Goal: Navigation & Orientation: Find specific page/section

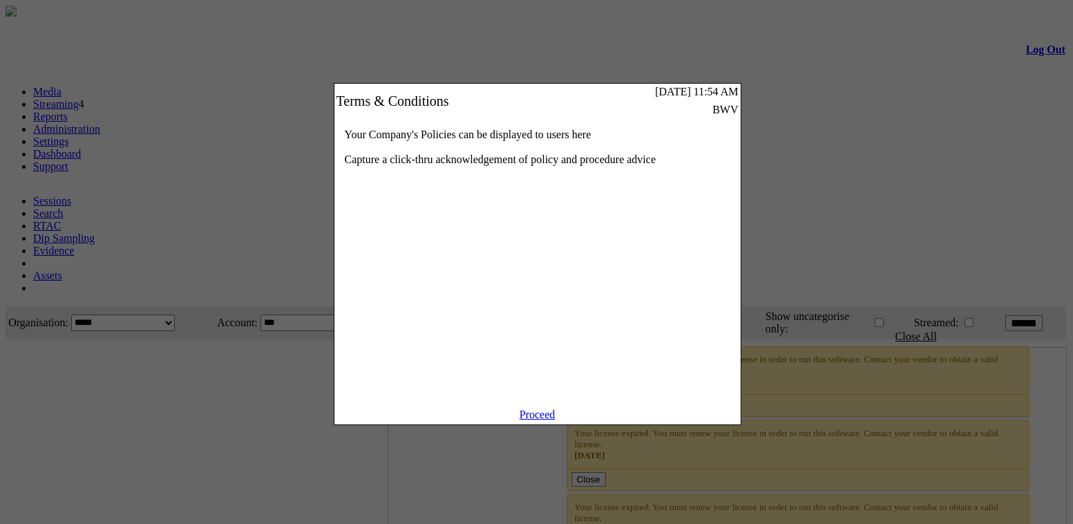
click at [527, 420] on link "Proceed" at bounding box center [537, 414] width 36 height 12
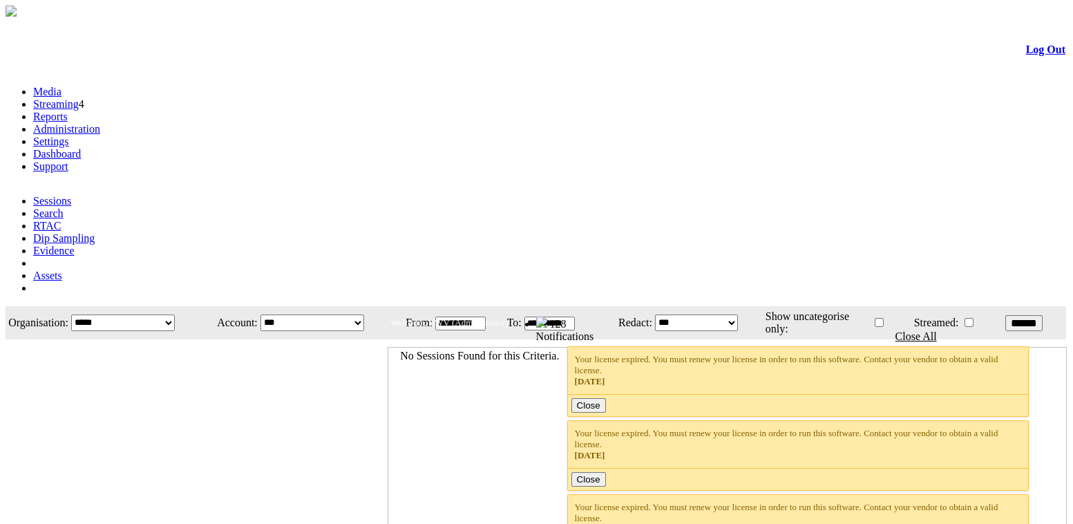
click at [100, 123] on link "Administration" at bounding box center [66, 129] width 67 height 12
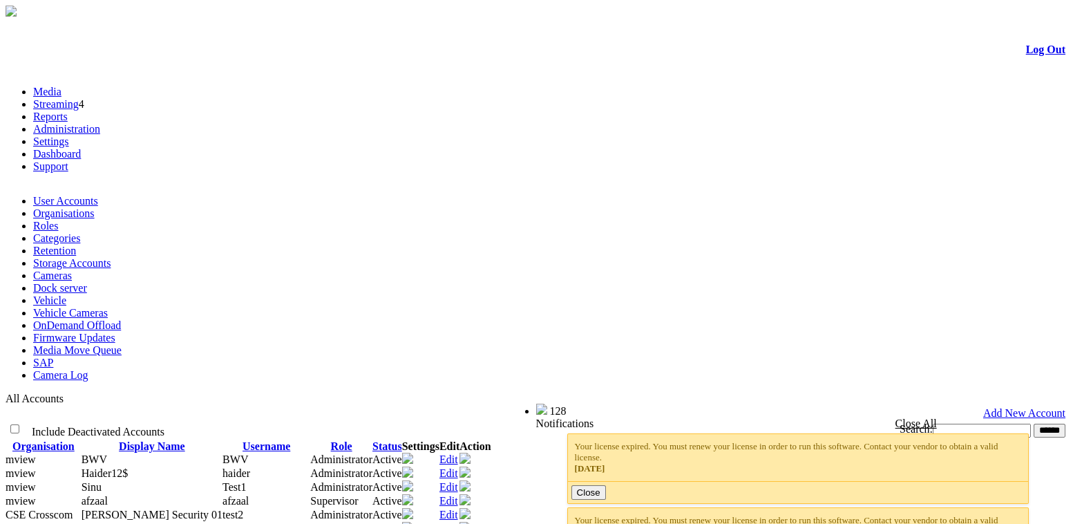
click at [95, 207] on link "Organisations" at bounding box center [63, 213] width 61 height 12
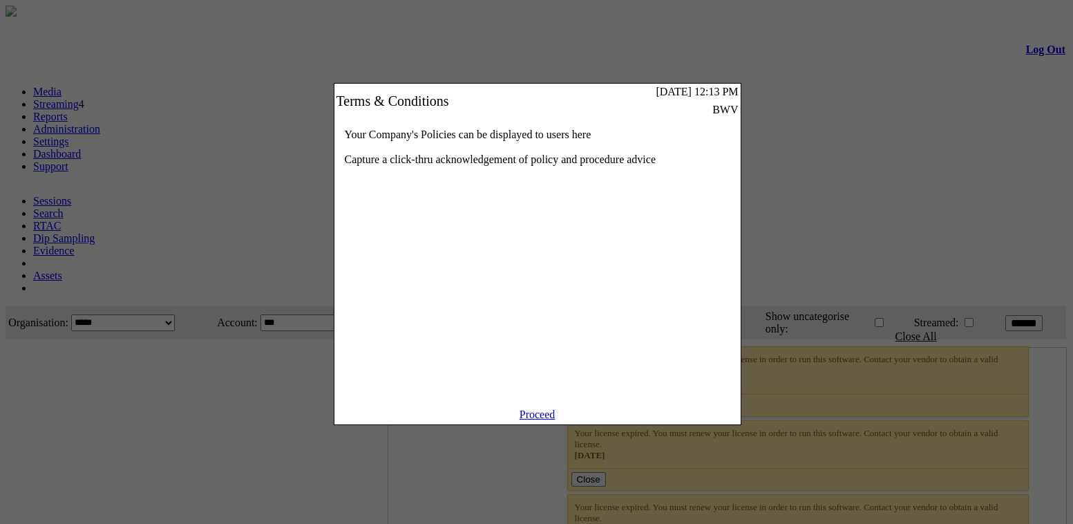
click at [541, 420] on link "Proceed" at bounding box center [537, 414] width 36 height 12
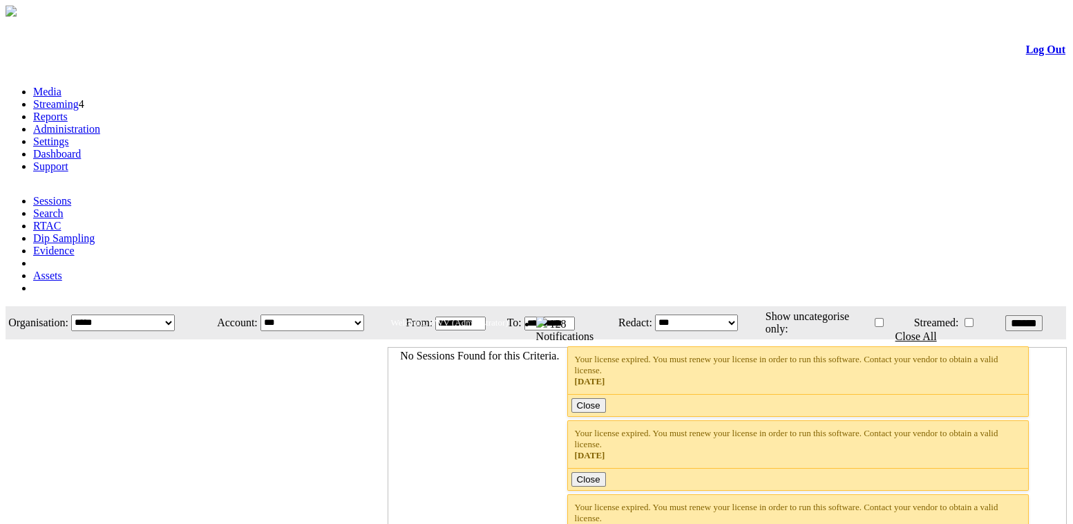
click at [100, 123] on link "Administration" at bounding box center [66, 129] width 67 height 12
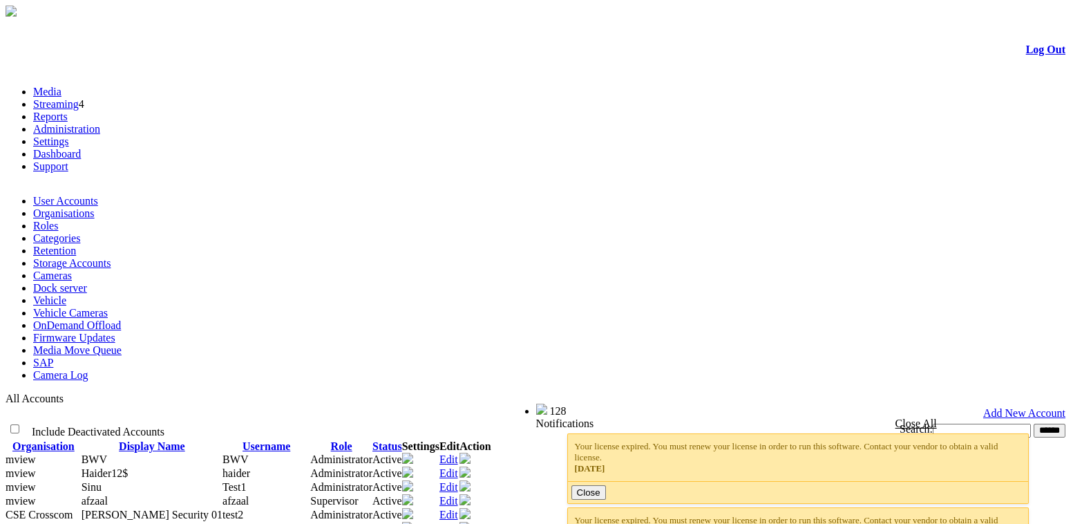
click at [95, 207] on link "Organisations" at bounding box center [63, 213] width 61 height 12
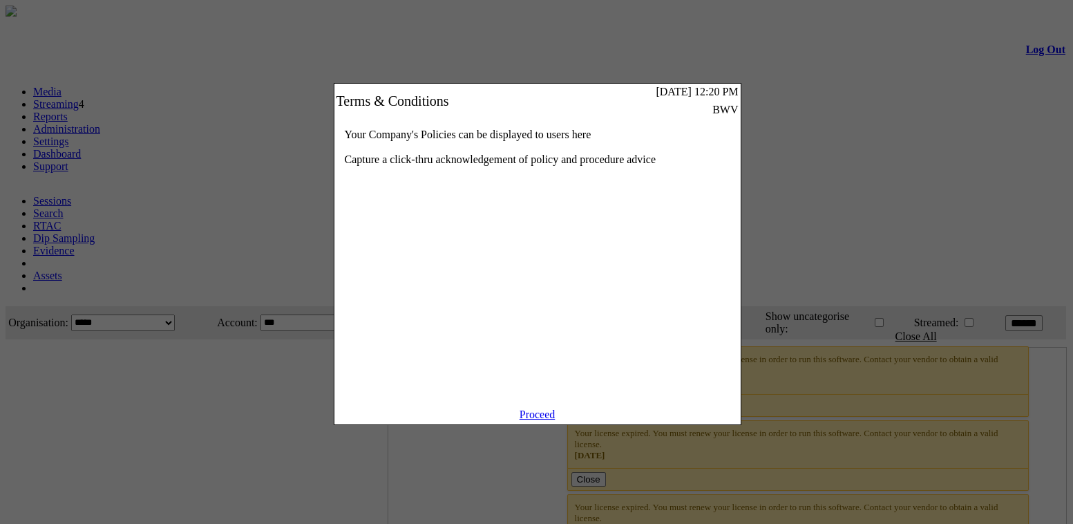
click at [553, 311] on div "Your Company's Policies can be displayed to users here Capture a click-thru ack…" at bounding box center [537, 263] width 406 height 290
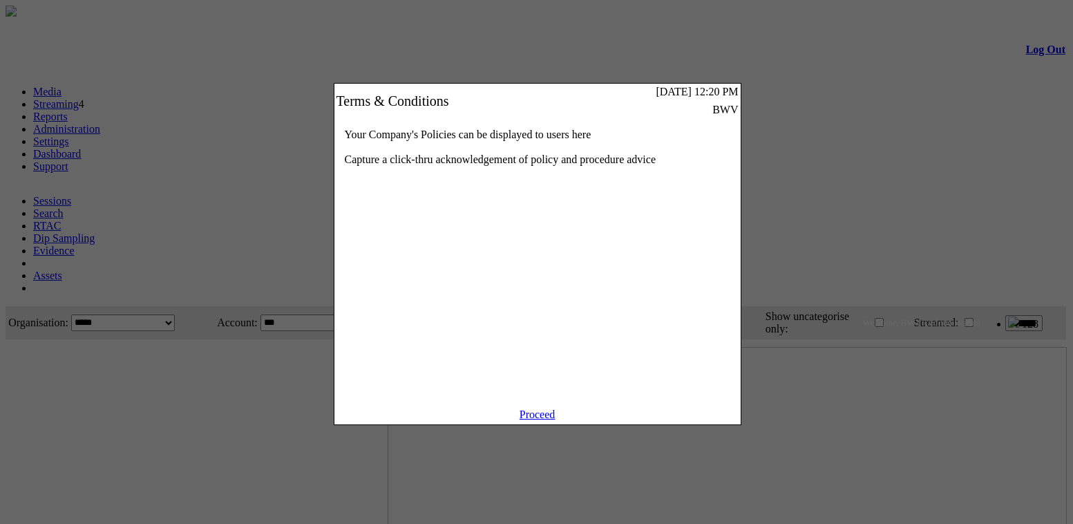
click at [536, 420] on link "Proceed" at bounding box center [537, 414] width 36 height 12
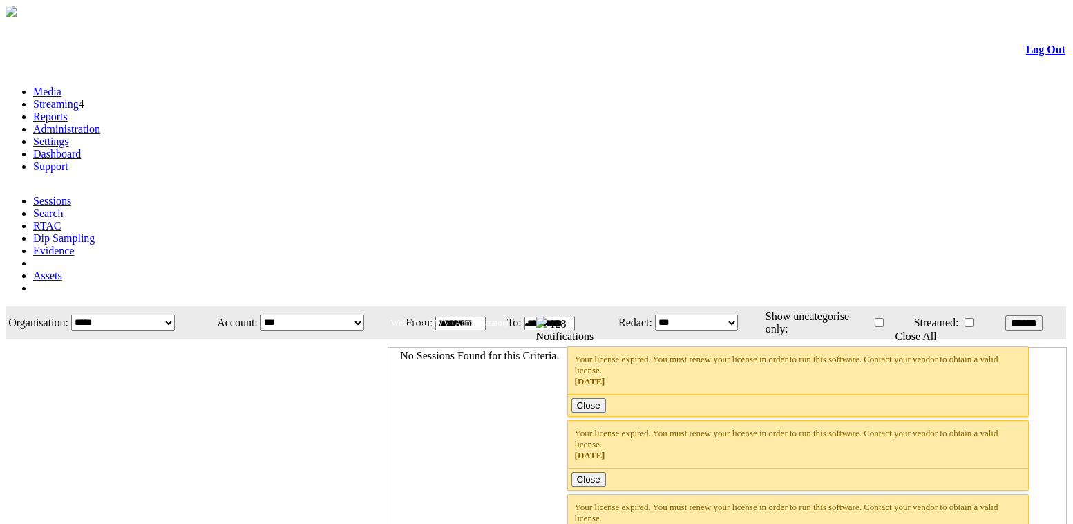
click at [100, 123] on link "Administration" at bounding box center [66, 129] width 67 height 12
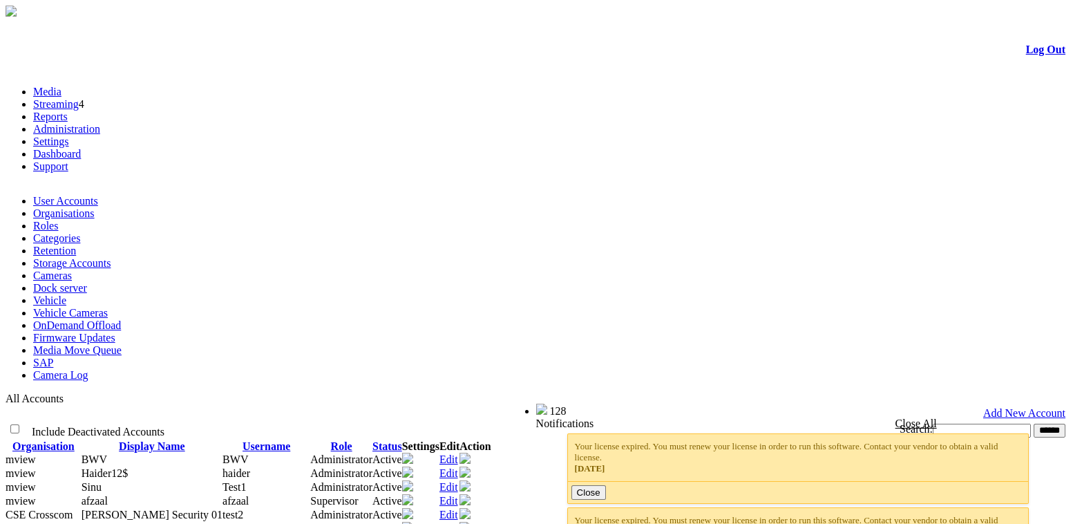
click at [95, 207] on link "Organisations" at bounding box center [63, 213] width 61 height 12
